Goal: Transaction & Acquisition: Book appointment/travel/reservation

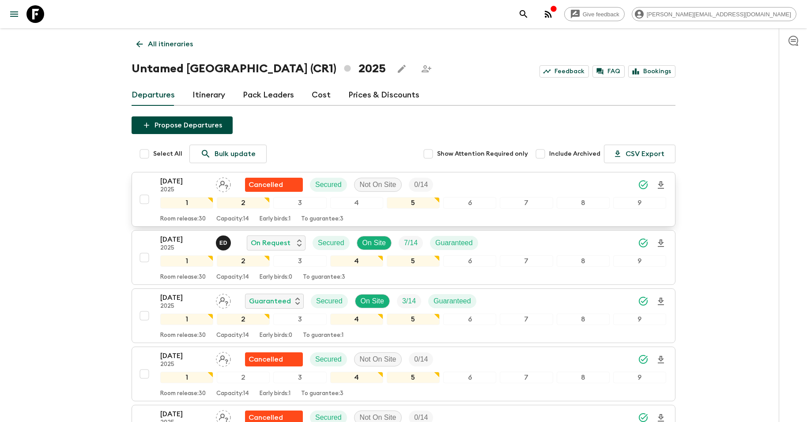
scroll to position [1, 0]
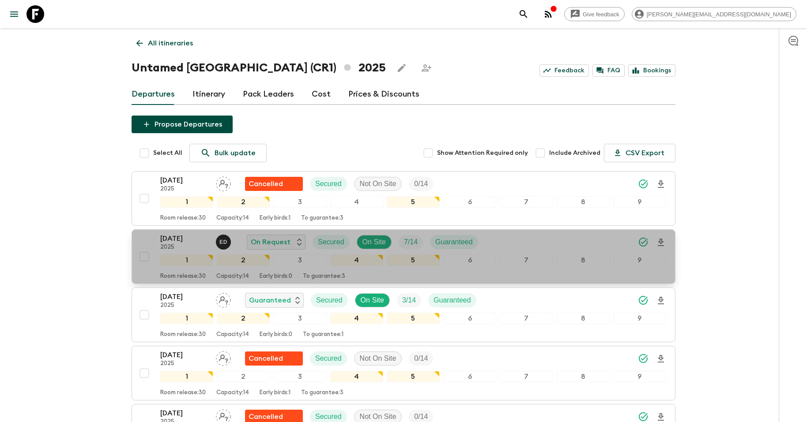
click at [185, 235] on p "[DATE]" at bounding box center [184, 238] width 49 height 11
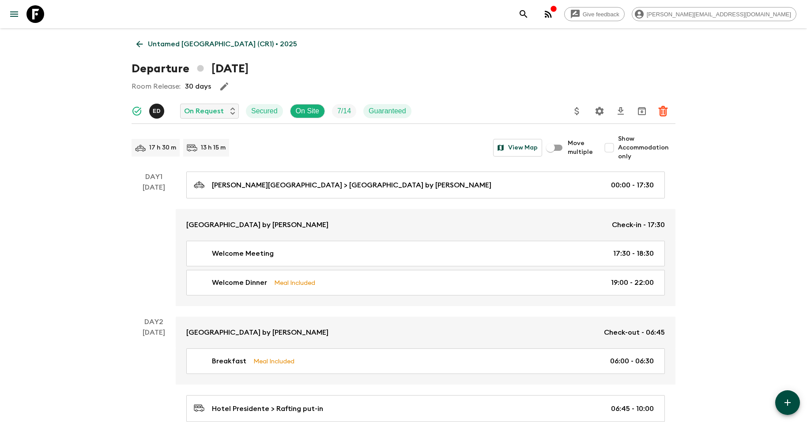
click at [599, 106] on icon "Settings" at bounding box center [599, 111] width 11 height 11
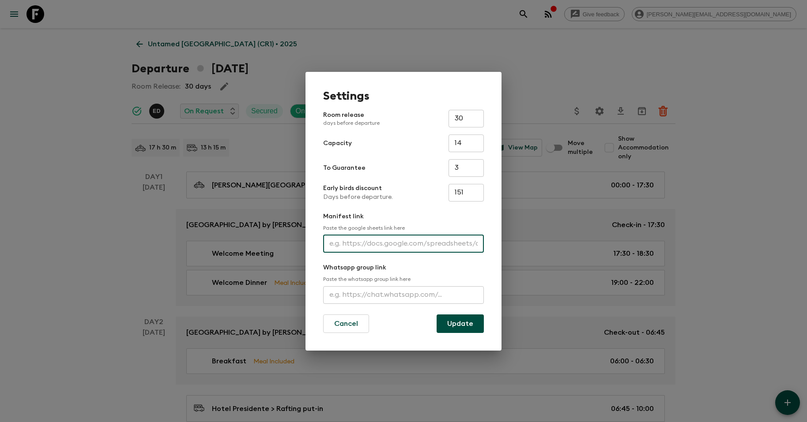
click at [361, 244] on input "text" at bounding box center [403, 244] width 161 height 18
paste input "[URL][DOMAIN_NAME]"
type input "[URL][DOMAIN_NAME]"
click at [463, 327] on button "Update" at bounding box center [459, 324] width 47 height 19
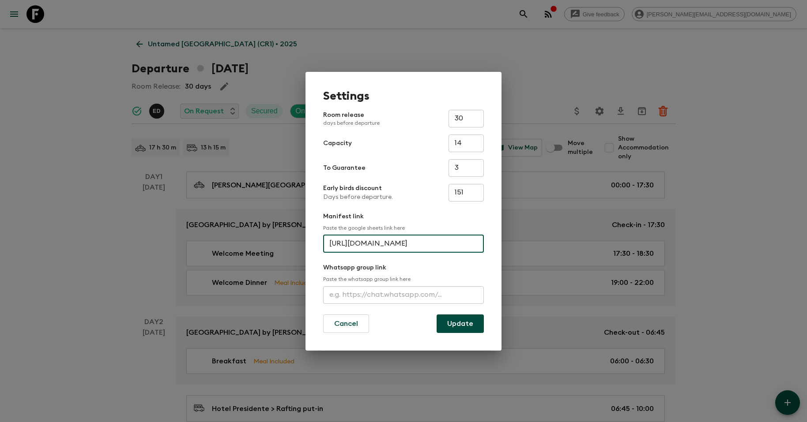
scroll to position [0, 0]
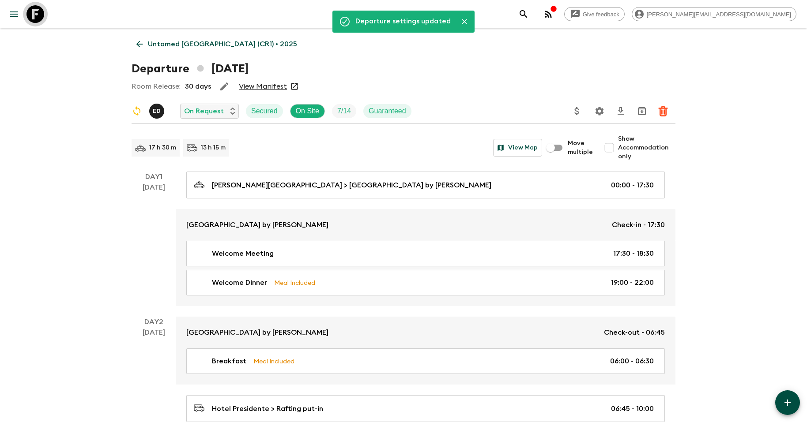
click at [36, 16] on icon at bounding box center [35, 14] width 18 height 18
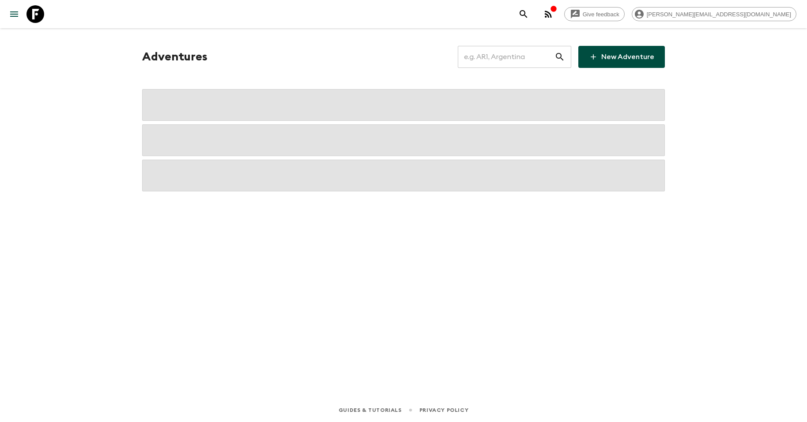
click at [523, 56] on input "text" at bounding box center [506, 57] width 97 height 25
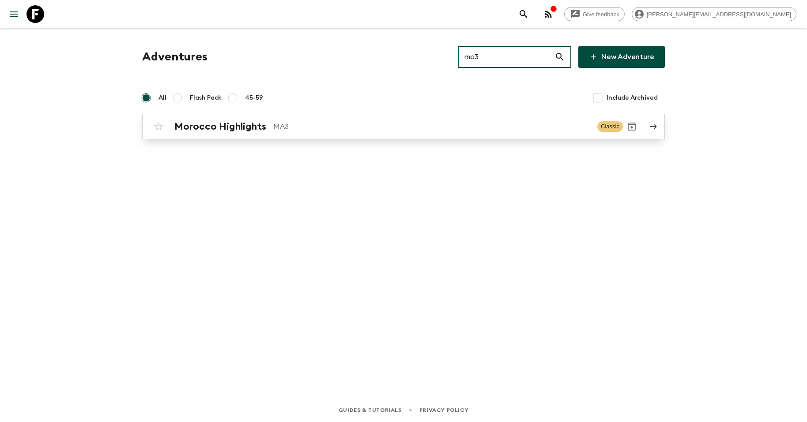
type input "ma3"
click at [383, 124] on p "MA3" at bounding box center [431, 126] width 317 height 11
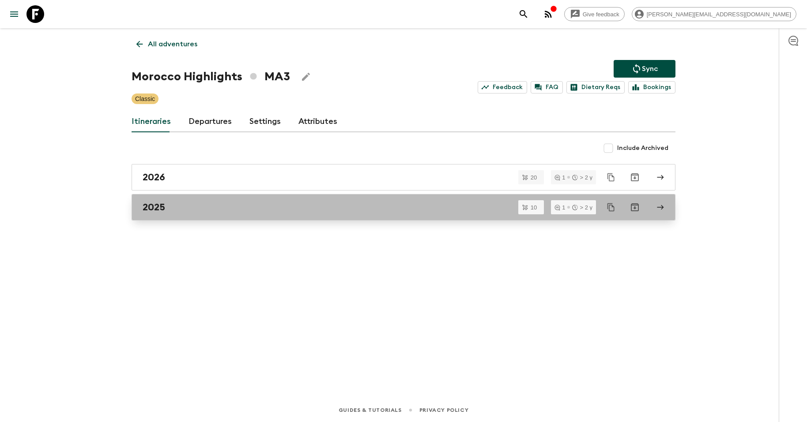
click at [256, 198] on link "2025" at bounding box center [403, 207] width 544 height 26
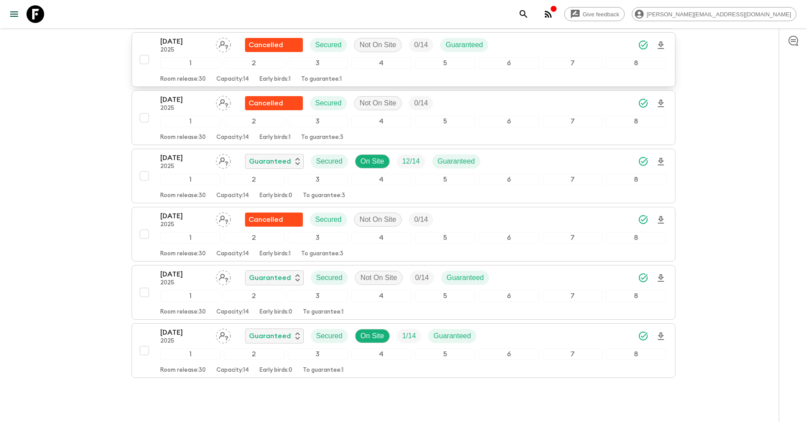
scroll to position [402, 0]
